Goal: Information Seeking & Learning: Compare options

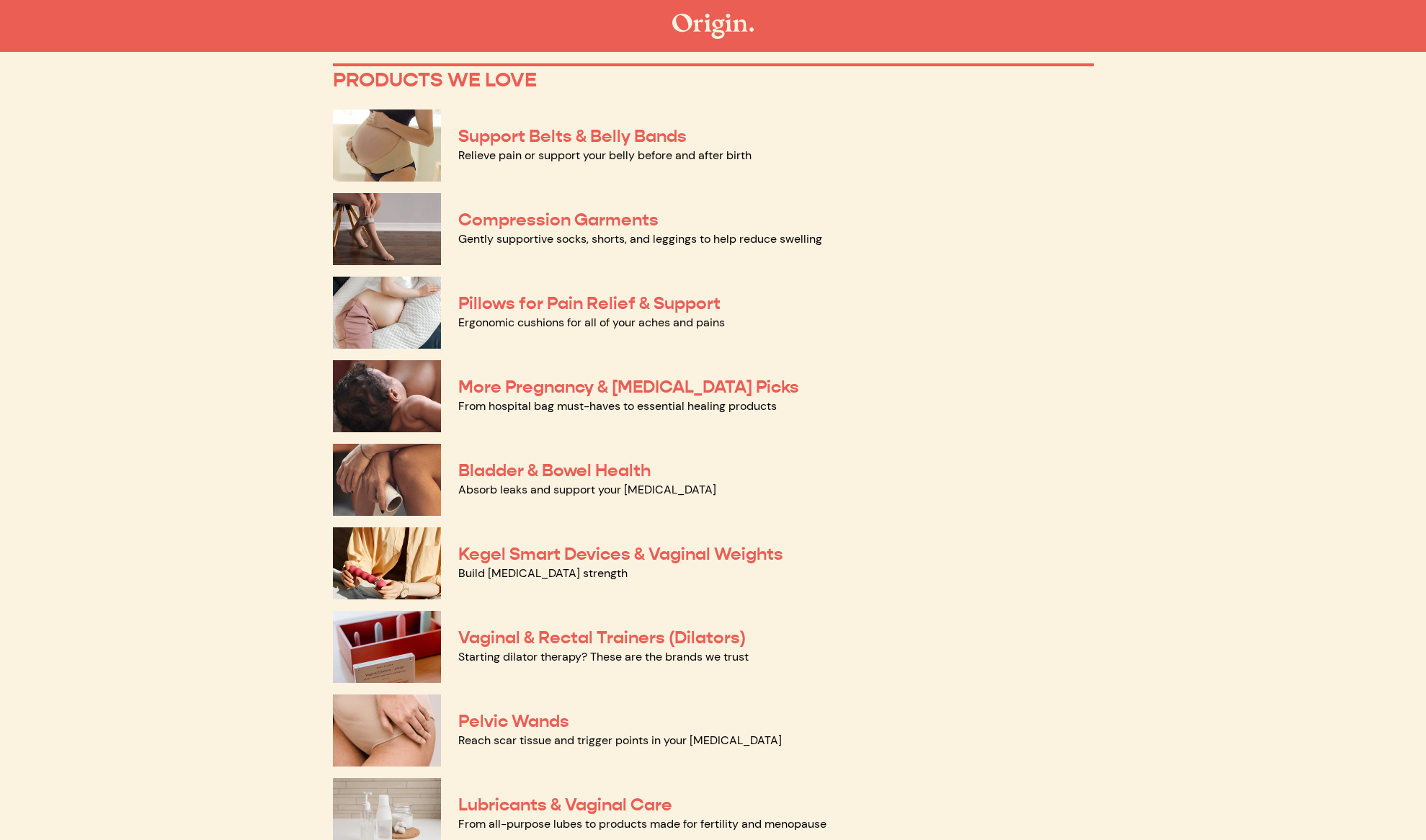
scroll to position [163, 0]
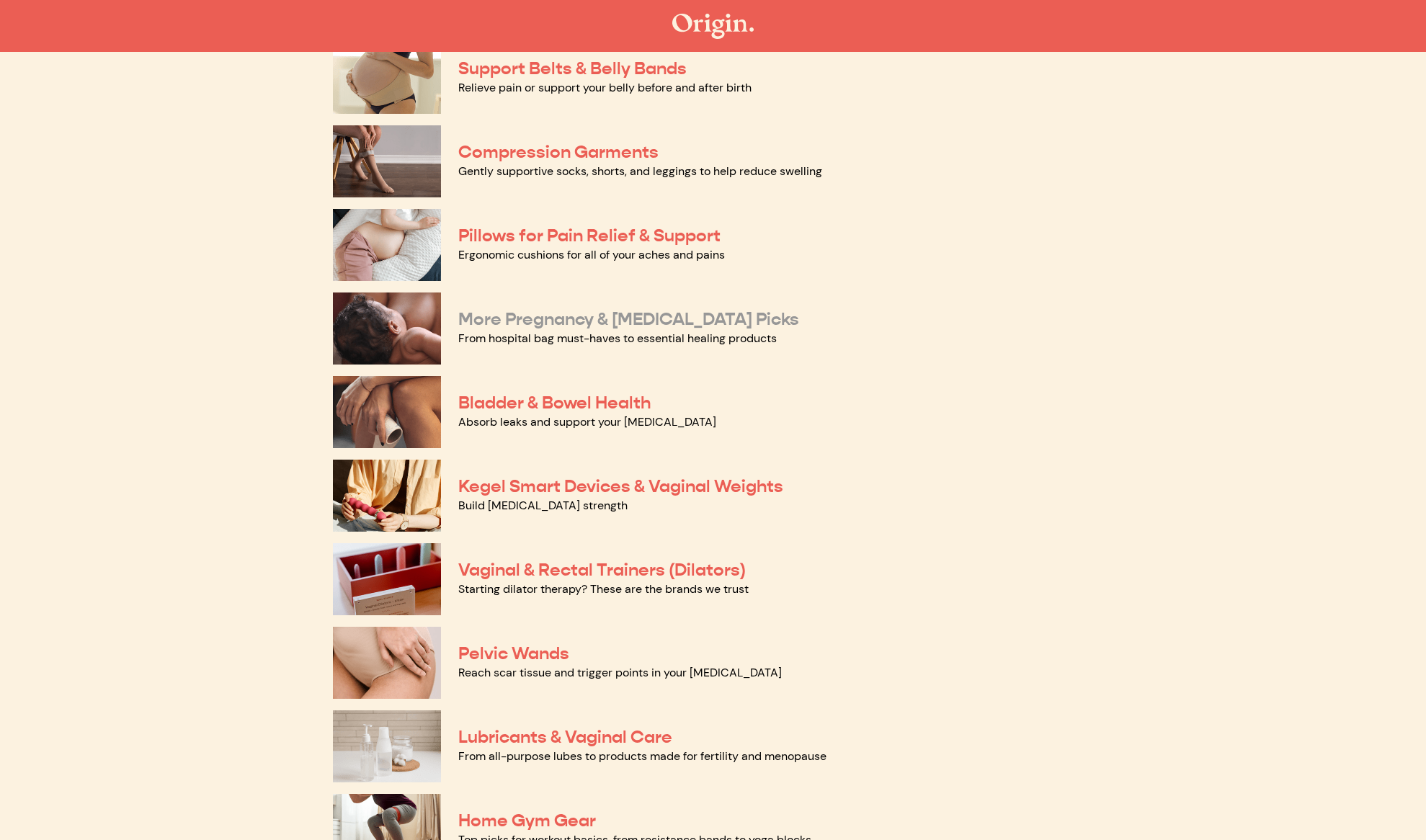
click at [621, 328] on link "More Pregnancy & [MEDICAL_DATA] Picks" at bounding box center [629, 319] width 341 height 21
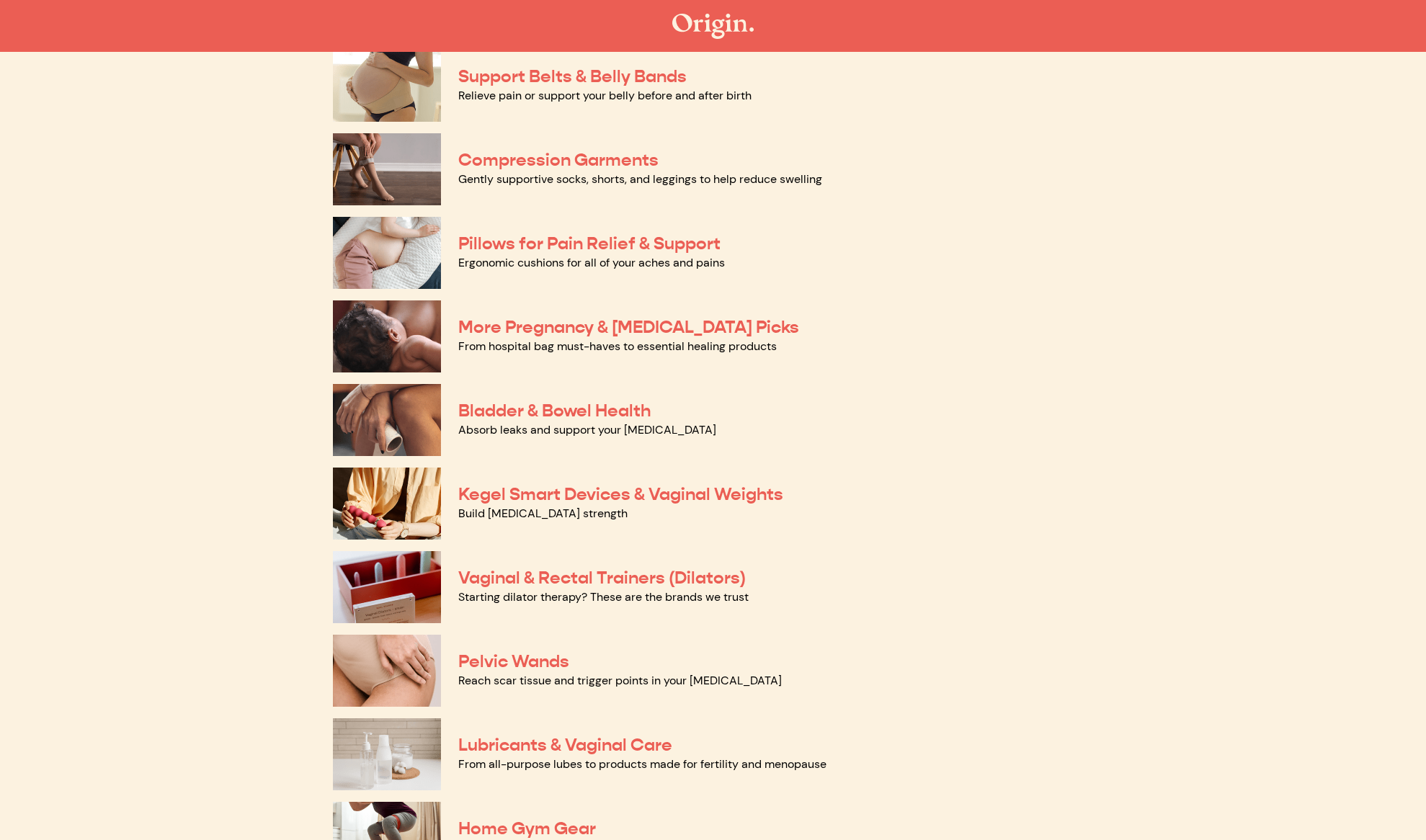
scroll to position [299, 0]
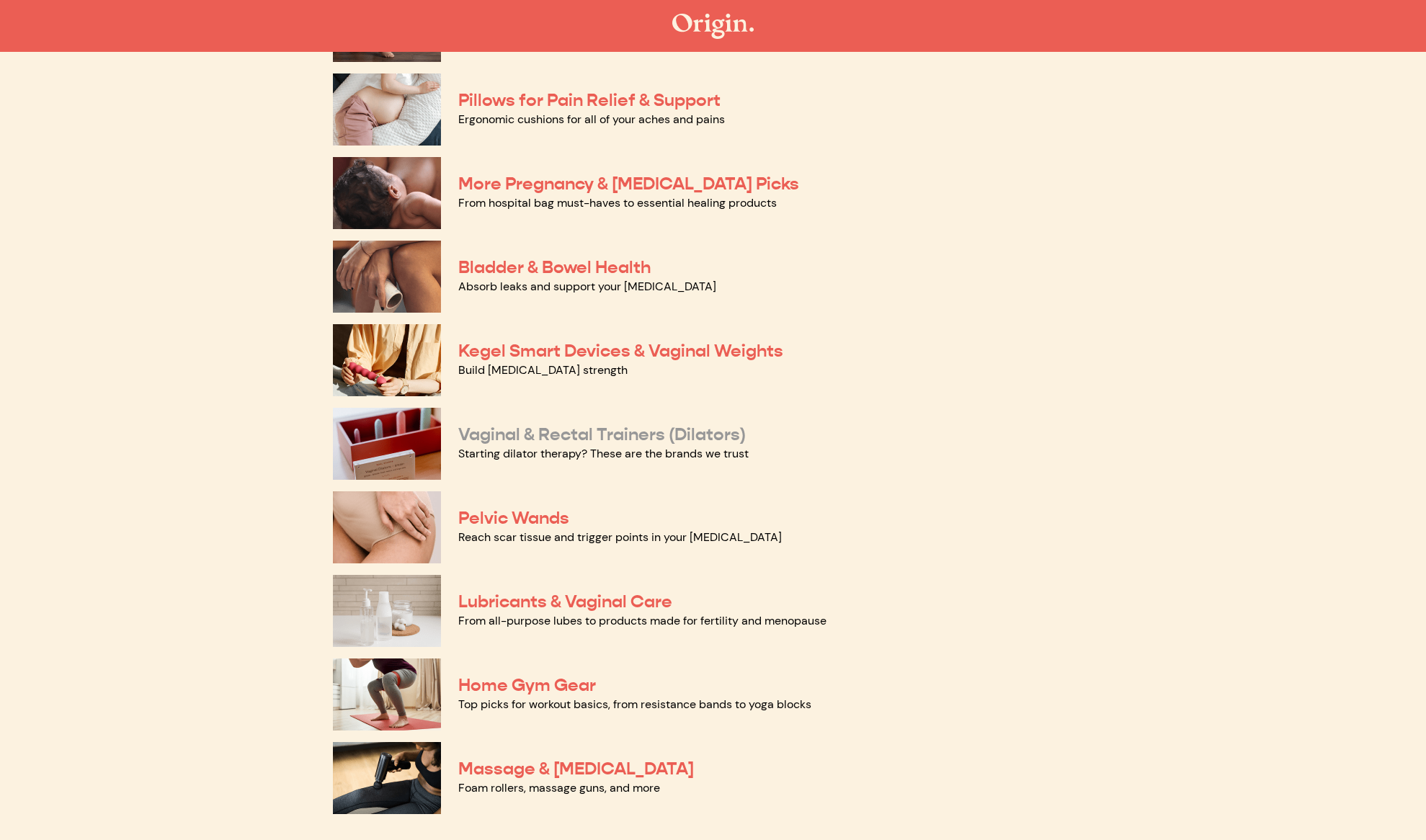
click at [525, 426] on link "Vaginal & Rectal Trainers (Dilators)" at bounding box center [602, 434] width 287 height 21
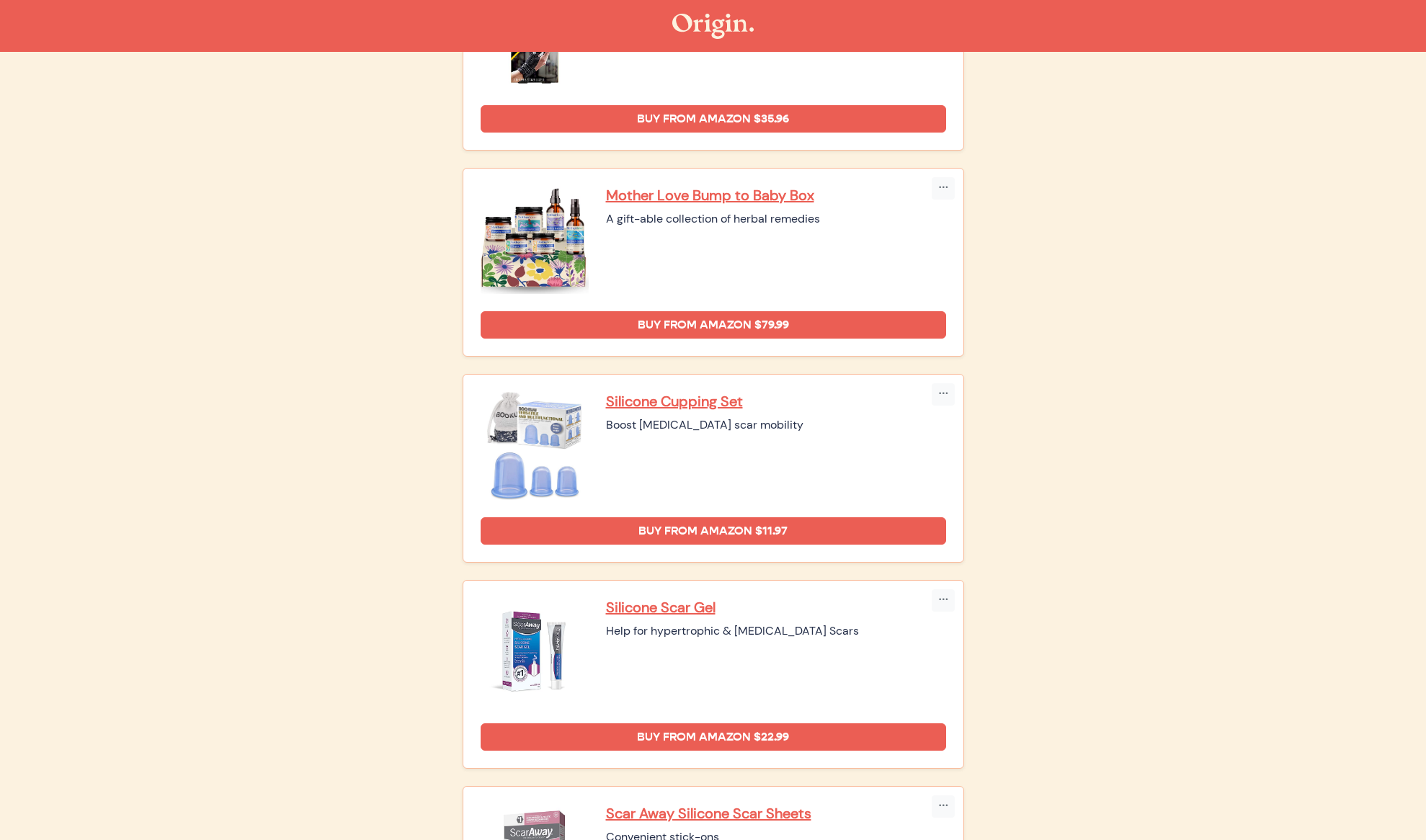
scroll to position [1852, 0]
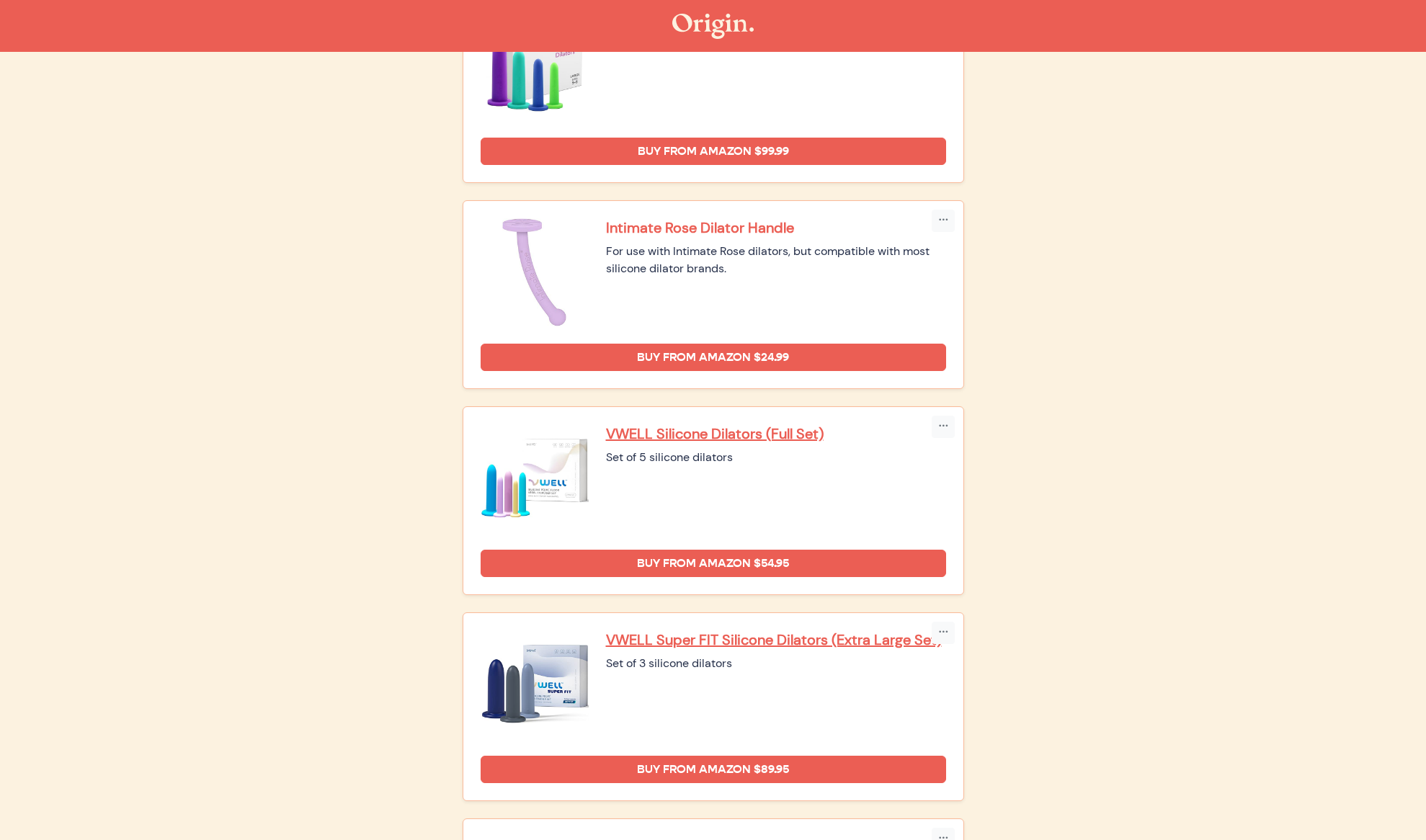
scroll to position [869, 0]
click at [806, 425] on p "VWELL Silicone Dilators (Full Set)" at bounding box center [776, 434] width 340 height 18
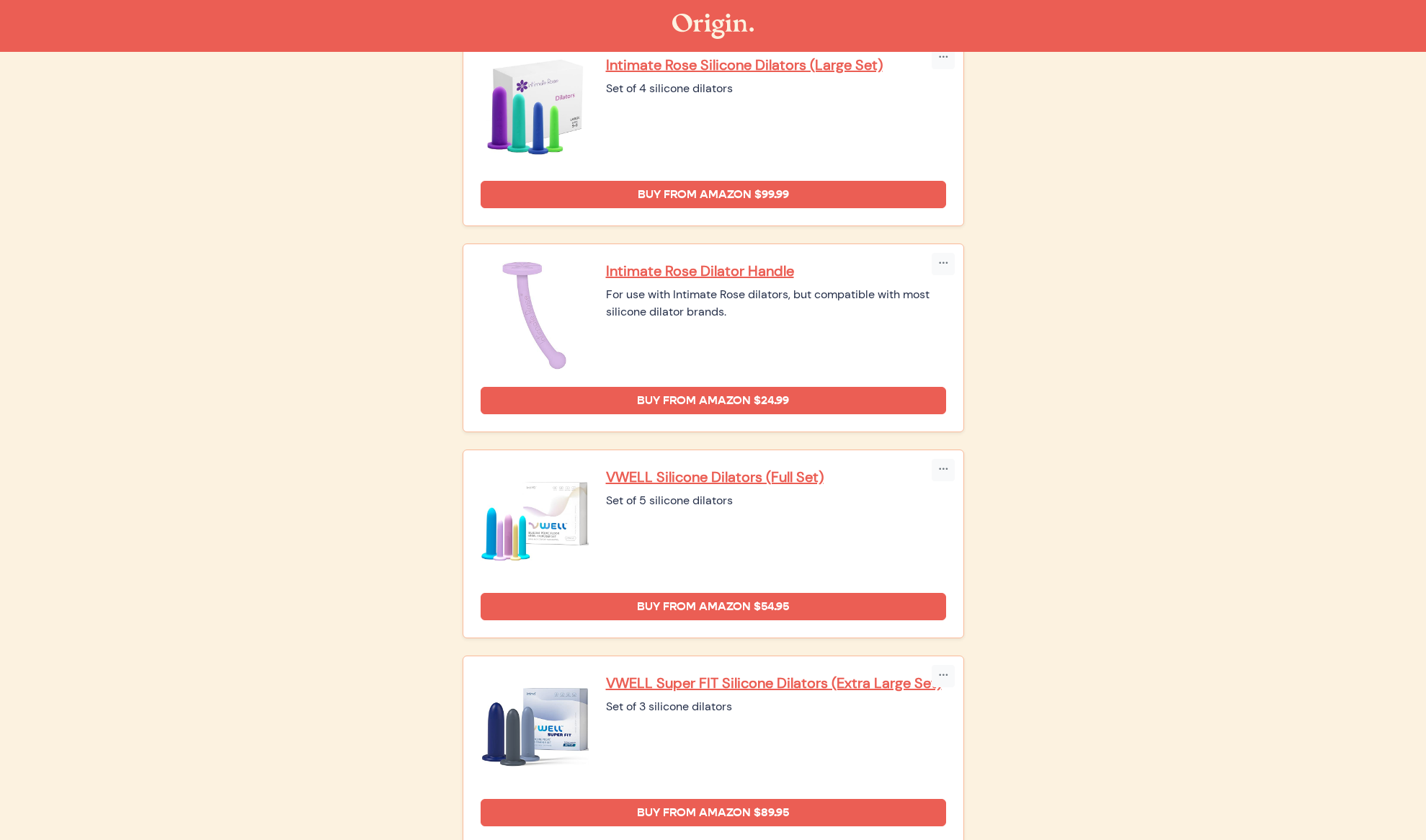
scroll to position [862, 0]
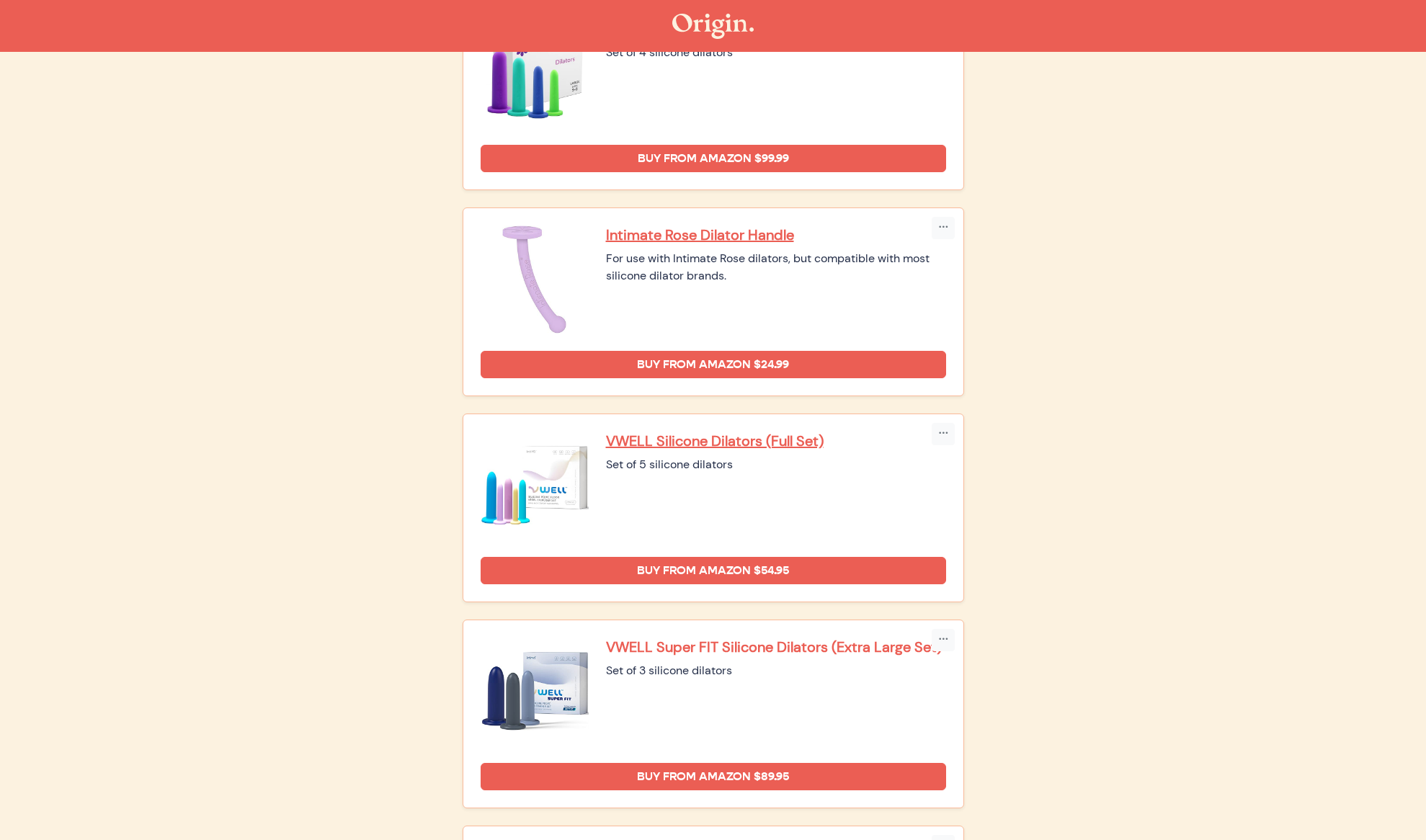
click at [862, 638] on p "VWELL Super FIT Silicone Dilators (Extra Large Set)" at bounding box center [776, 647] width 340 height 18
